Goal: Connect with others: Follow

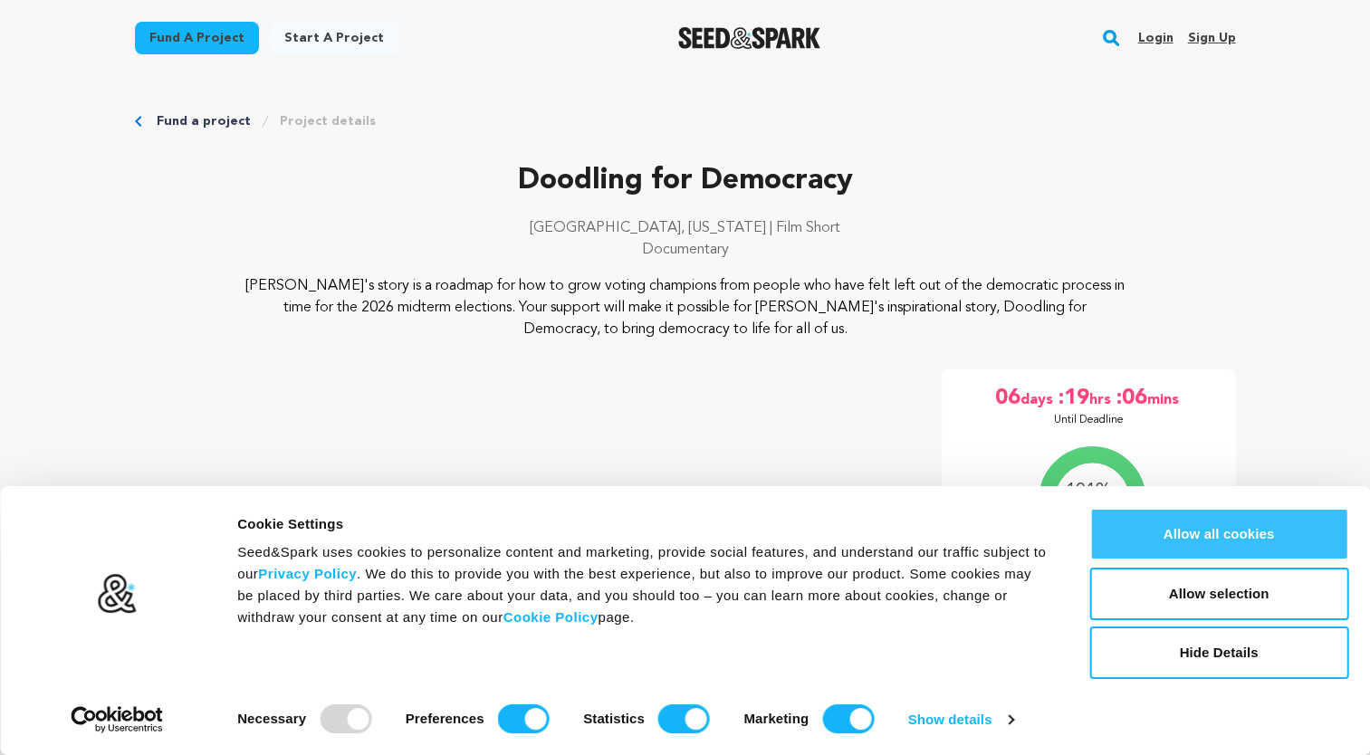
click at [1239, 527] on button "Allow all cookies" at bounding box center [1218, 534] width 259 height 53
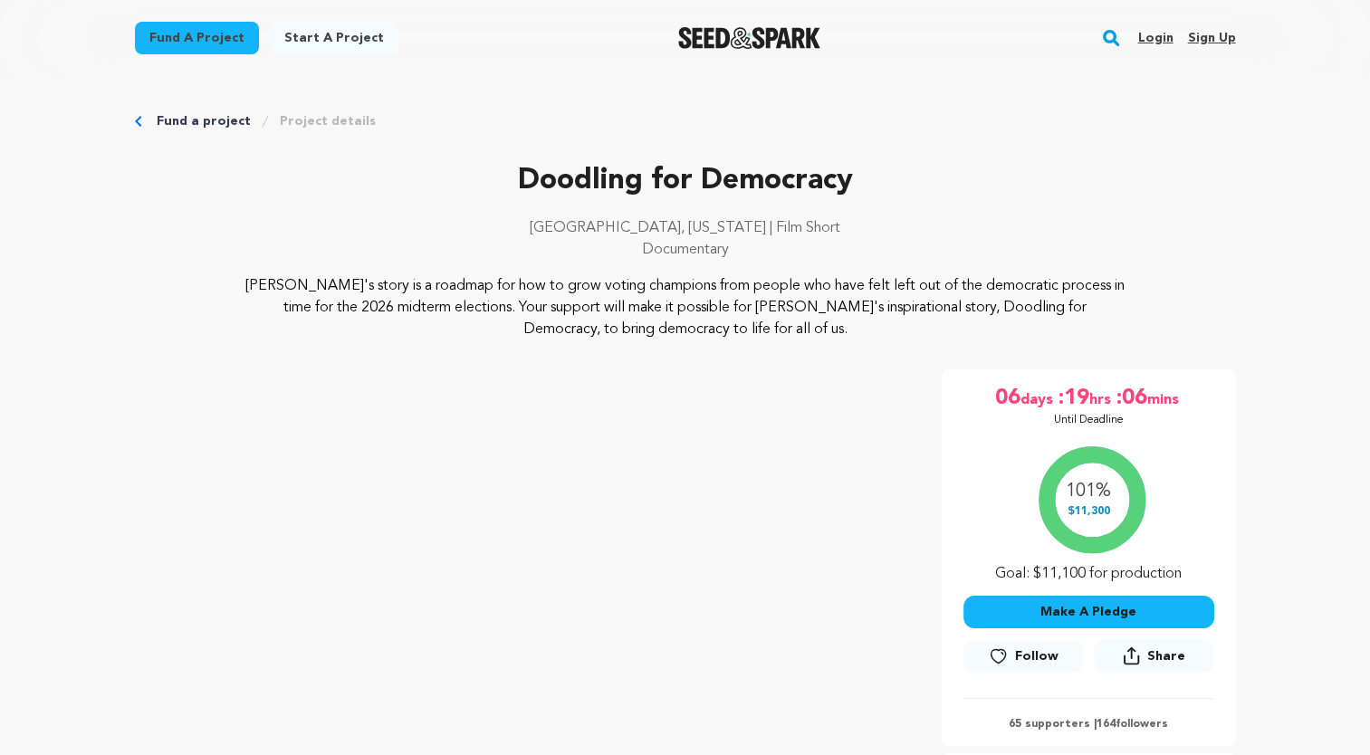
click at [1047, 661] on span "Follow" at bounding box center [1036, 656] width 43 height 18
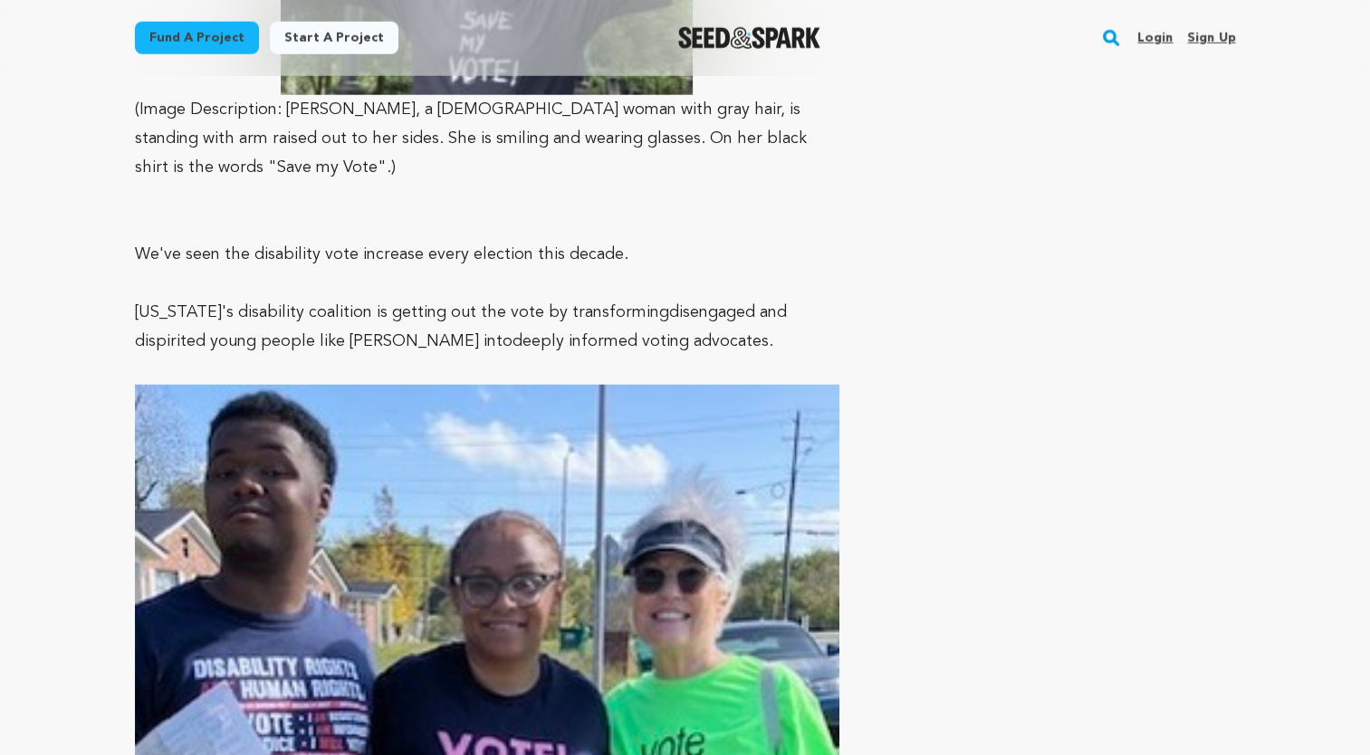
scroll to position [18583, 0]
